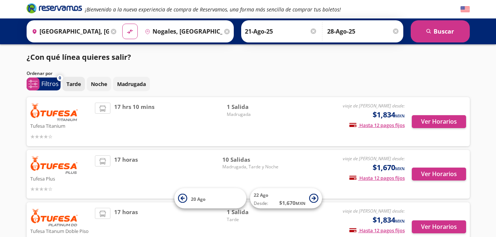
click at [69, 84] on p "Tarde" at bounding box center [73, 84] width 14 height 8
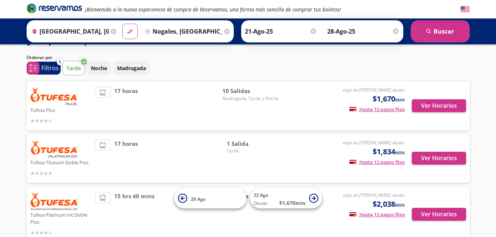
scroll to position [14, 0]
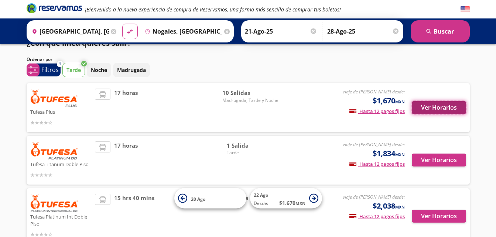
click at [443, 106] on button "Ver Horarios" at bounding box center [439, 107] width 54 height 13
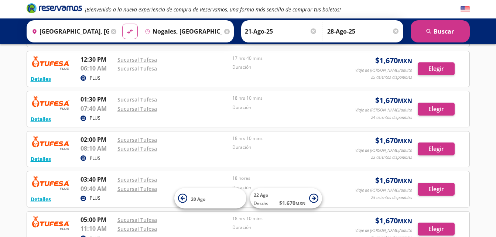
scroll to position [111, 0]
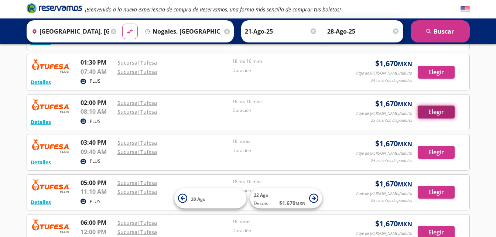
click at [431, 112] on button "Elegir" at bounding box center [436, 112] width 37 height 13
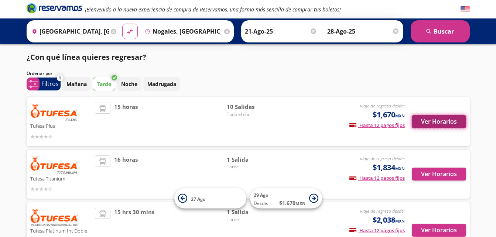
click at [445, 123] on button "Ver Horarios" at bounding box center [439, 121] width 54 height 13
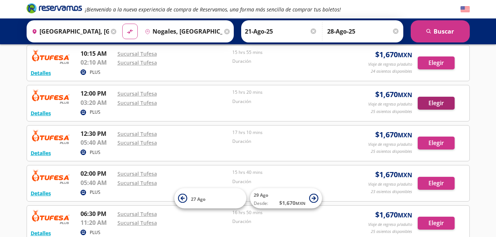
scroll to position [222, 0]
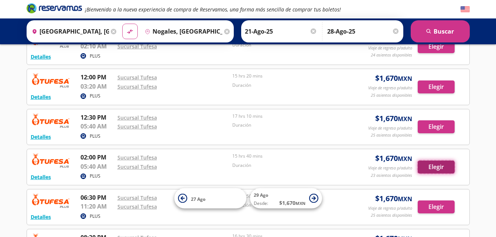
click at [436, 166] on button "Elegir" at bounding box center [436, 167] width 37 height 13
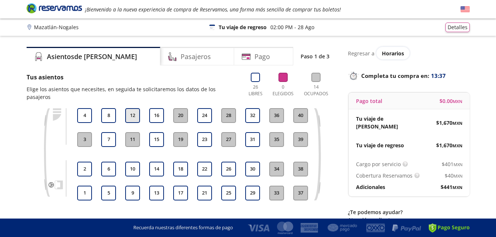
click at [130, 108] on button "12" at bounding box center [132, 115] width 15 height 15
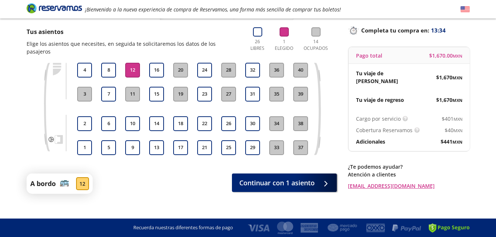
scroll to position [46, 0]
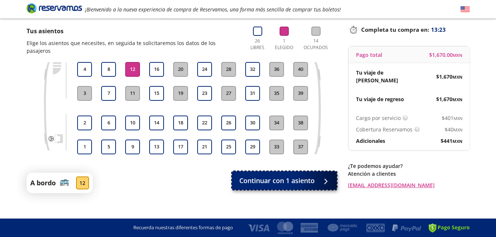
click at [290, 176] on span "Continuar con 1 asiento" at bounding box center [276, 181] width 75 height 10
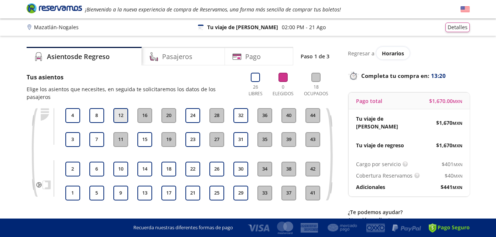
click at [124, 108] on button "12" at bounding box center [120, 115] width 15 height 15
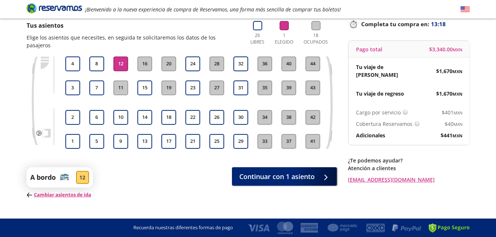
scroll to position [57, 0]
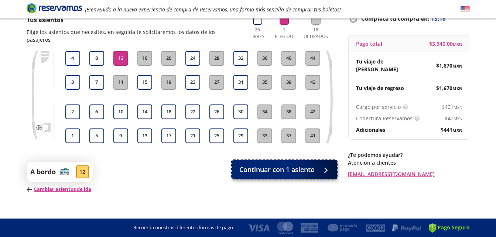
click at [287, 165] on span "Continuar con 1 asiento" at bounding box center [276, 170] width 75 height 10
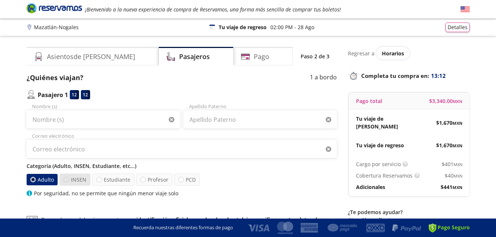
click at [65, 178] on div at bounding box center [67, 180] width 6 height 6
click at [65, 178] on input "INSEN" at bounding box center [66, 179] width 5 height 5
radio input "true"
radio input "false"
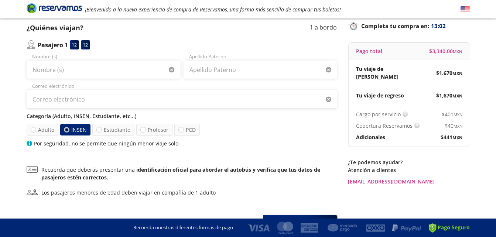
scroll to position [37, 0]
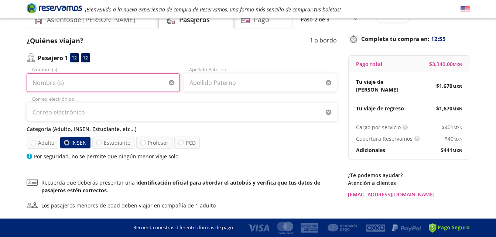
click at [67, 81] on input "Nombre (s)" at bounding box center [103, 82] width 153 height 18
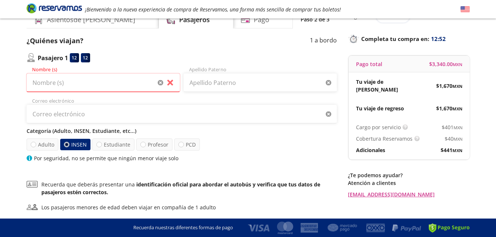
click at [121, 58] on div "Pasajero 1 12 12" at bounding box center [182, 57] width 310 height 9
click at [45, 81] on input "Nombre (s)" at bounding box center [103, 82] width 153 height 18
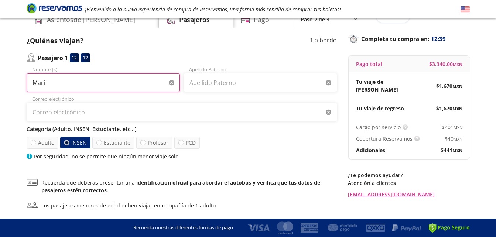
type input "[PERSON_NAME]"
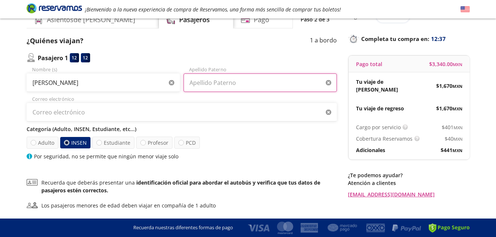
type input "[PERSON_NAME]"
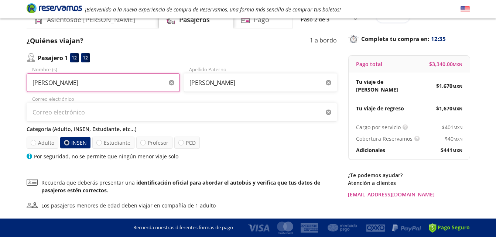
type input "[PERSON_NAME]"
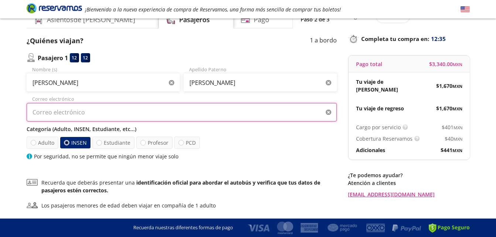
click at [99, 115] on input "Correo electrónico" at bounding box center [182, 112] width 310 height 18
type input "[EMAIL_ADDRESS][DOMAIN_NAME]"
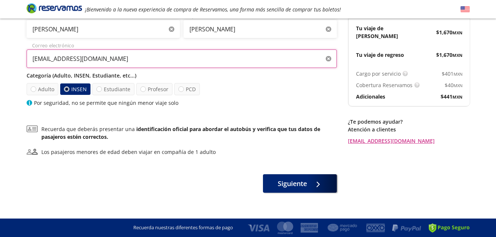
scroll to position [91, 0]
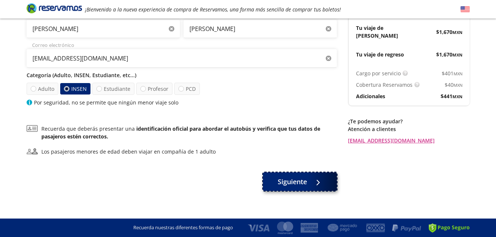
click at [310, 184] on button "Siguiente" at bounding box center [300, 181] width 74 height 18
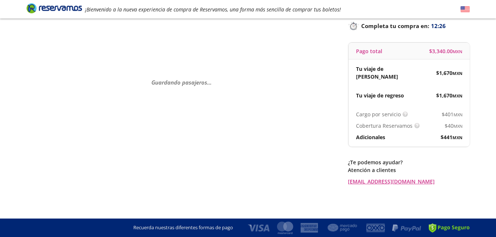
scroll to position [0, 0]
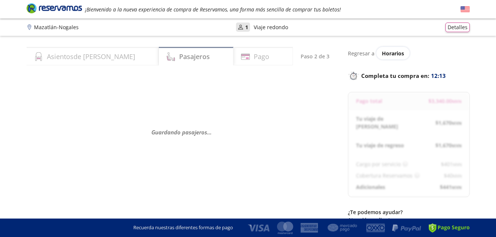
select select "MX"
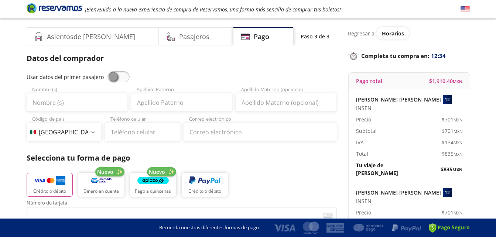
scroll to position [34, 0]
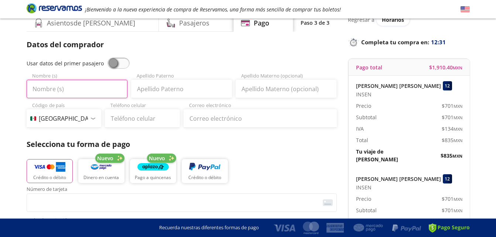
click at [51, 88] on input "Nombre (s)" at bounding box center [77, 89] width 101 height 18
type input "Gladys"
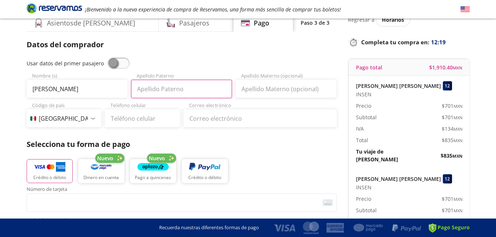
type input "Figueroa"
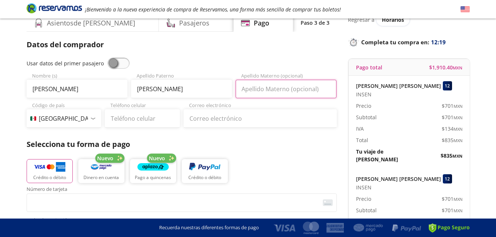
type input "Lopez"
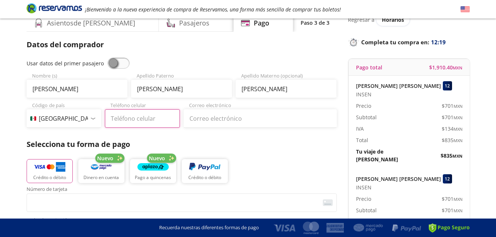
type input "696 100 9009"
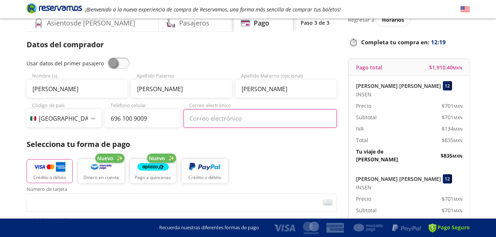
type input "[EMAIL_ADDRESS][DOMAIN_NAME]"
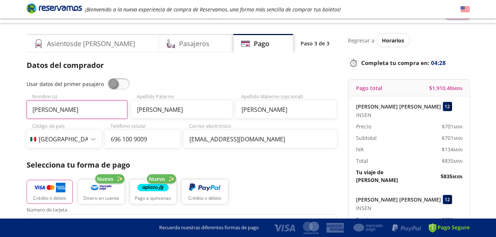
scroll to position [0, 0]
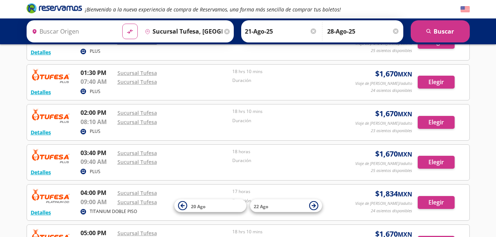
scroll to position [139, 0]
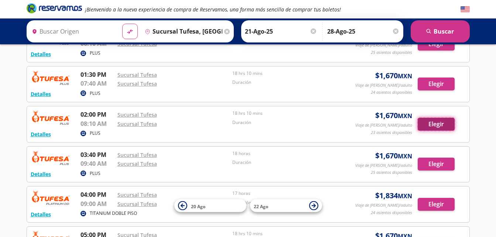
click at [435, 127] on button "Elegir" at bounding box center [436, 124] width 37 height 13
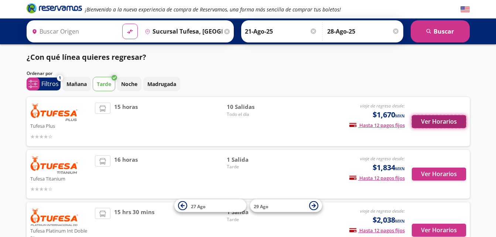
click at [450, 123] on button "Ver Horarios" at bounding box center [439, 121] width 54 height 13
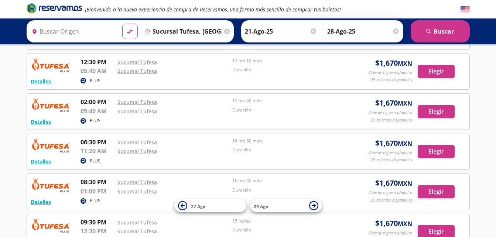
scroll to position [280, 0]
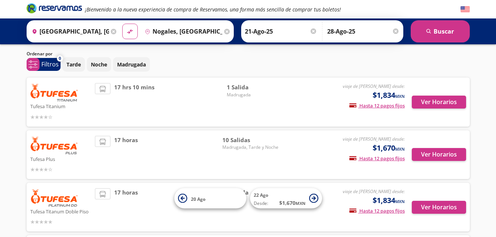
scroll to position [37, 0]
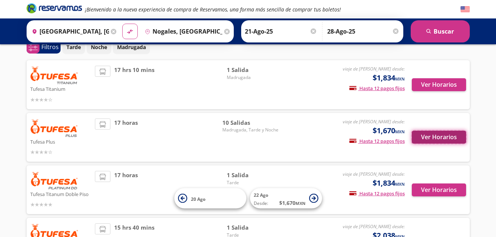
click at [439, 139] on button "Ver Horarios" at bounding box center [439, 137] width 54 height 13
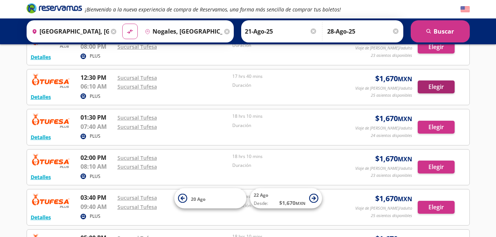
scroll to position [74, 0]
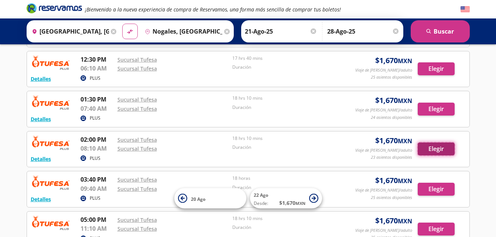
click at [431, 150] on button "Elegir" at bounding box center [436, 149] width 37 height 13
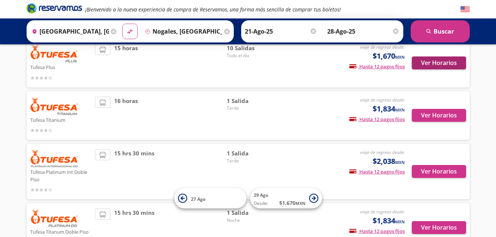
scroll to position [22, 0]
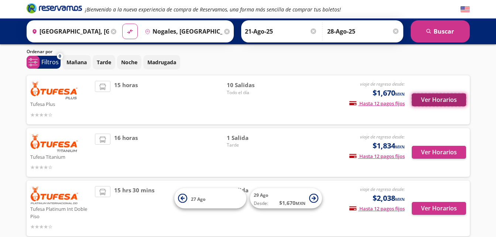
click at [442, 97] on button "Ver Horarios" at bounding box center [439, 99] width 54 height 13
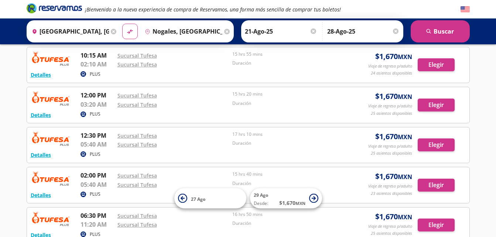
scroll to position [222, 0]
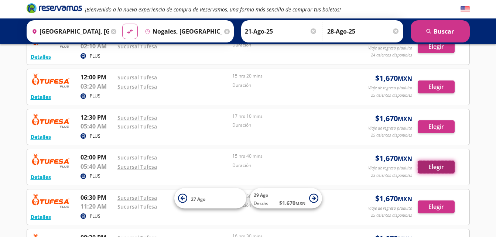
click at [430, 168] on button "Elegir" at bounding box center [436, 167] width 37 height 13
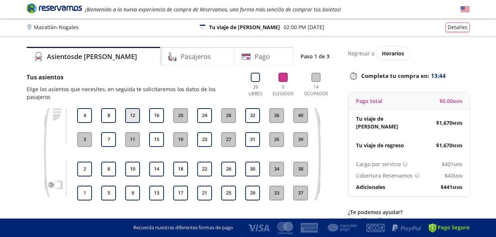
click at [134, 108] on button "12" at bounding box center [132, 115] width 15 height 15
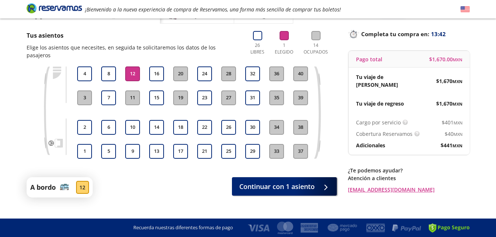
scroll to position [46, 0]
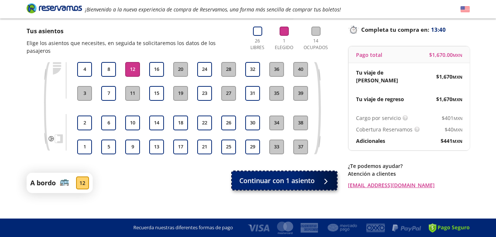
click at [299, 176] on span "Continuar con 1 asiento" at bounding box center [276, 181] width 75 height 10
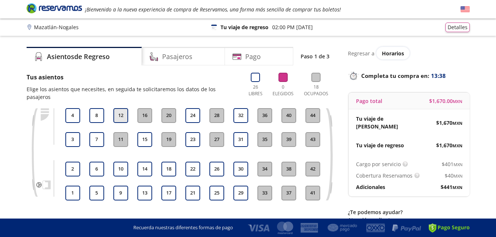
click at [118, 108] on button "12" at bounding box center [120, 115] width 15 height 15
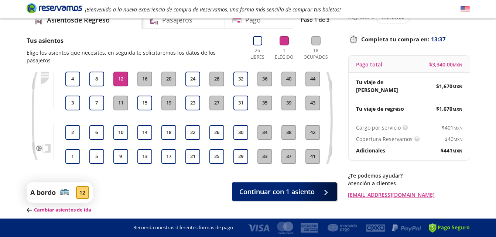
scroll to position [57, 0]
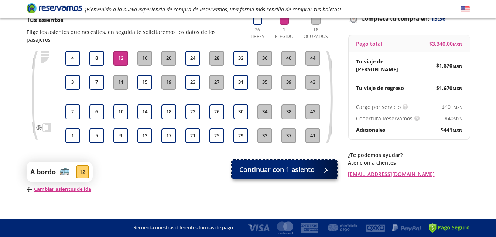
click at [282, 165] on span "Continuar con 1 asiento" at bounding box center [276, 170] width 75 height 10
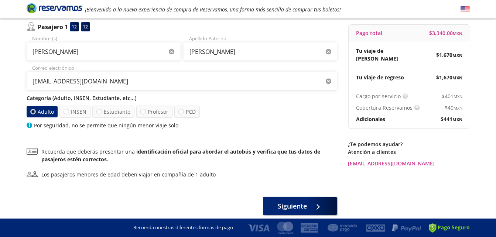
scroll to position [74, 0]
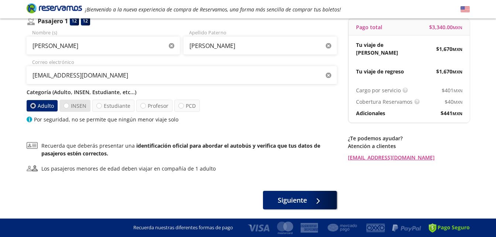
click at [62, 106] on label "INSEN" at bounding box center [74, 106] width 31 height 12
click at [64, 106] on input "INSEN" at bounding box center [66, 105] width 5 height 5
radio input "true"
radio input "false"
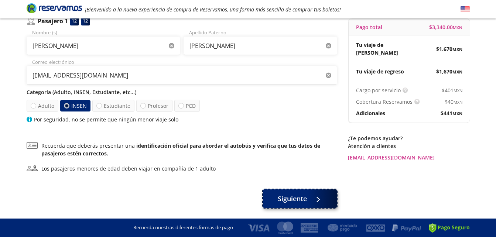
click at [299, 194] on span "Siguiente" at bounding box center [292, 199] width 29 height 10
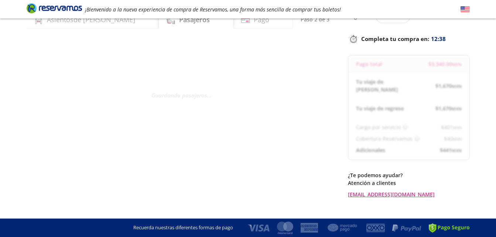
scroll to position [0, 0]
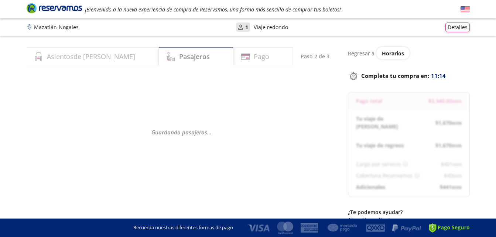
click at [277, 114] on div "Guardando pasajeros . . ." at bounding box center [182, 132] width 310 height 119
click at [275, 115] on div "Guardando pasajeros . . ." at bounding box center [182, 132] width 310 height 119
click at [293, 107] on div "Guardando pasajeros . . ." at bounding box center [182, 132] width 310 height 119
drag, startPoint x: 293, startPoint y: 107, endPoint x: 289, endPoint y: 120, distance: 13.2
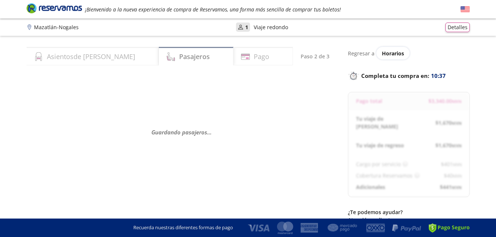
click at [289, 120] on div "Guardando pasajeros . . ." at bounding box center [182, 132] width 310 height 119
click at [485, 77] on div "Group 9 Created with Sketch. Datos para la compra Mazatlán - Nogales ¡Bienvenid…" at bounding box center [248, 143] width 496 height 287
click at [327, 127] on div "Guardando pasajeros . . ." at bounding box center [182, 132] width 310 height 119
click at [256, 98] on div "Guardando pasajeros . . ." at bounding box center [182, 132] width 310 height 119
click at [274, 89] on div "Guardando pasajeros . . ." at bounding box center [182, 132] width 310 height 119
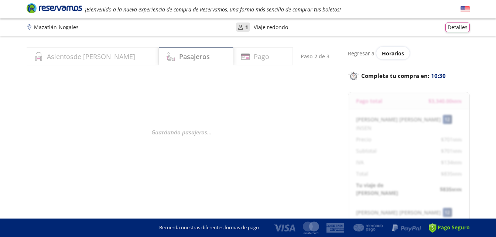
select select "MX"
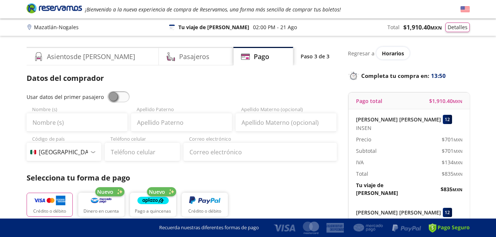
scroll to position [37, 0]
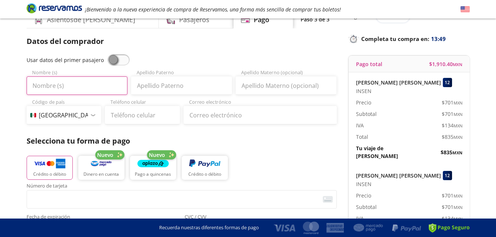
click at [91, 85] on input "Nombre (s)" at bounding box center [77, 85] width 101 height 18
type input "Gladys"
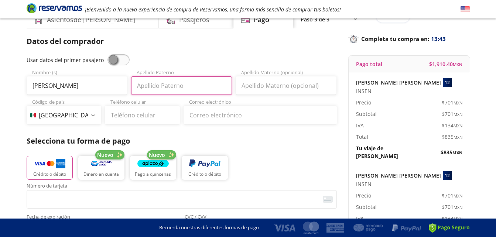
type input "Figueroa"
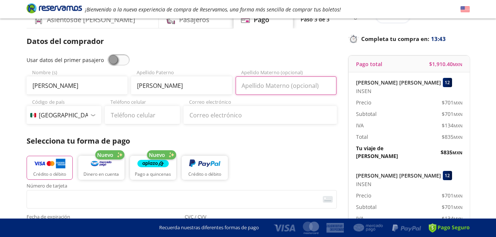
type input "Lopez"
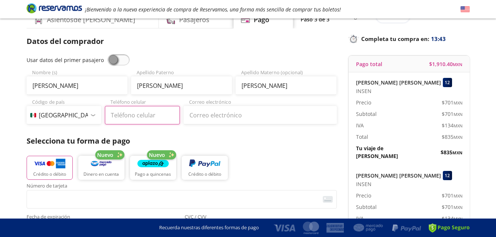
type input "696 100 9009"
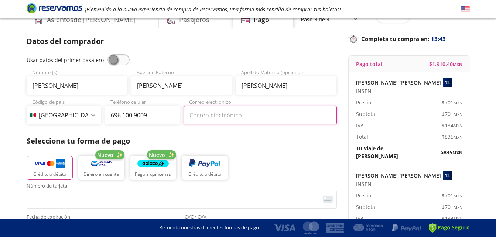
type input "[EMAIL_ADDRESS][DOMAIN_NAME]"
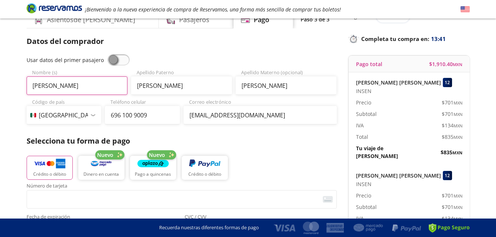
scroll to position [74, 0]
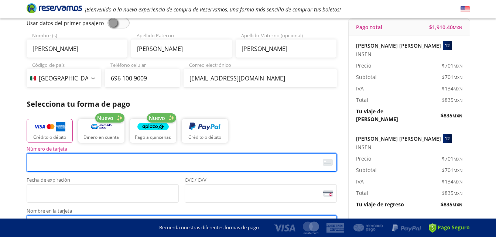
type input "GLADYS ELIGIA FIGUEROA LOPEZ"
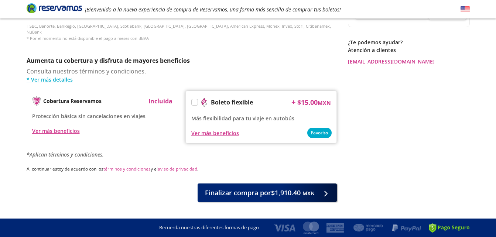
scroll to position [354, 0]
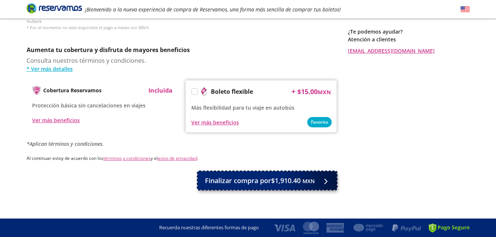
click at [268, 176] on span "Finalizar compra por $1,910.40 MXN" at bounding box center [260, 181] width 110 height 10
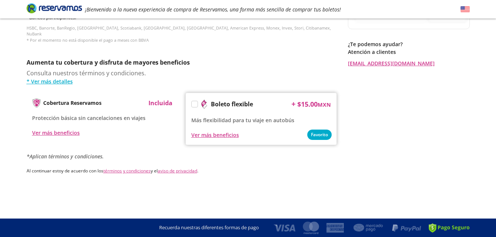
scroll to position [0, 0]
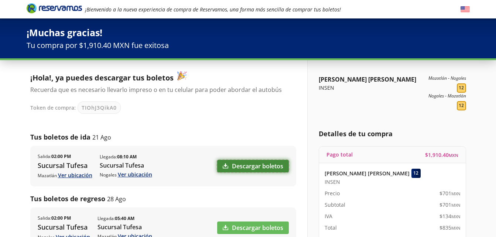
click at [266, 168] on link "Descargar boletos" at bounding box center [253, 166] width 72 height 13
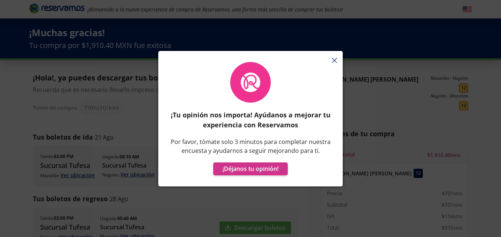
click at [335, 60] on div "¡Tu opinión nos importa! Ayúdanos a mejorar tu experiencia con Reservamos Por f…" at bounding box center [250, 122] width 185 height 128
click at [333, 59] on div "¡Tu opinión nos importa! Ayúdanos a mejorar tu experiencia con Reservamos Por f…" at bounding box center [250, 122] width 185 height 128
drag, startPoint x: 333, startPoint y: 59, endPoint x: 350, endPoint y: 76, distance: 24.0
click at [350, 76] on div "¡Tu opinión nos importa! Ayúdanos a mejorar tu experiencia con Reservamos Por f…" at bounding box center [250, 118] width 501 height 237
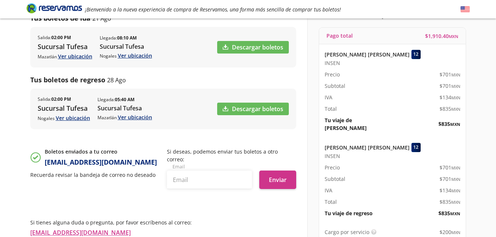
scroll to position [148, 0]
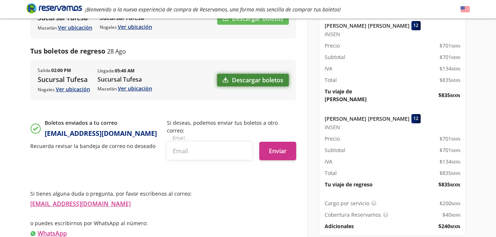
click at [273, 78] on link "Descargar boletos" at bounding box center [253, 80] width 72 height 13
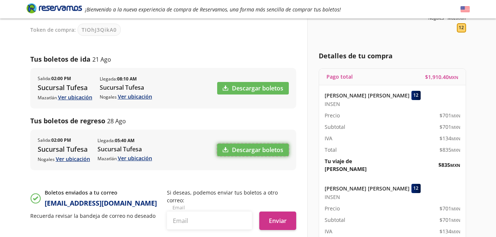
scroll to position [75, 0]
